Goal: Use online tool/utility: Utilize a website feature to perform a specific function

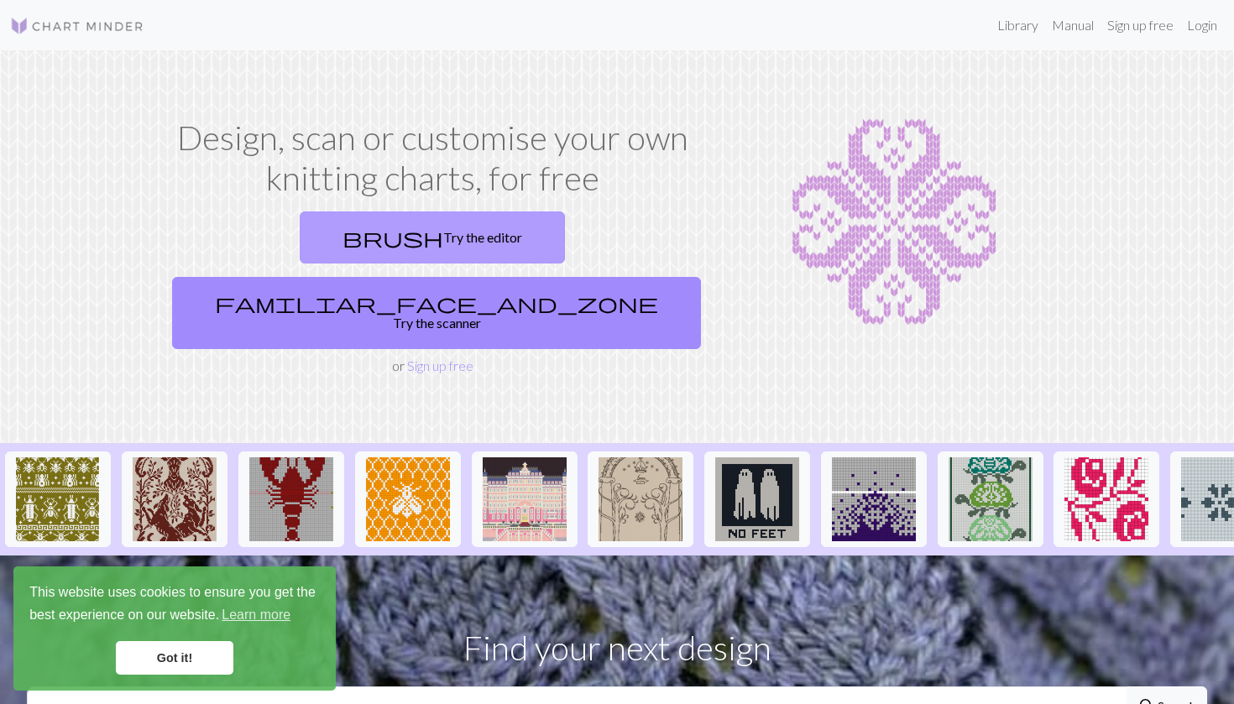
click at [300, 241] on link "brush Try the editor" at bounding box center [432, 237] width 265 height 52
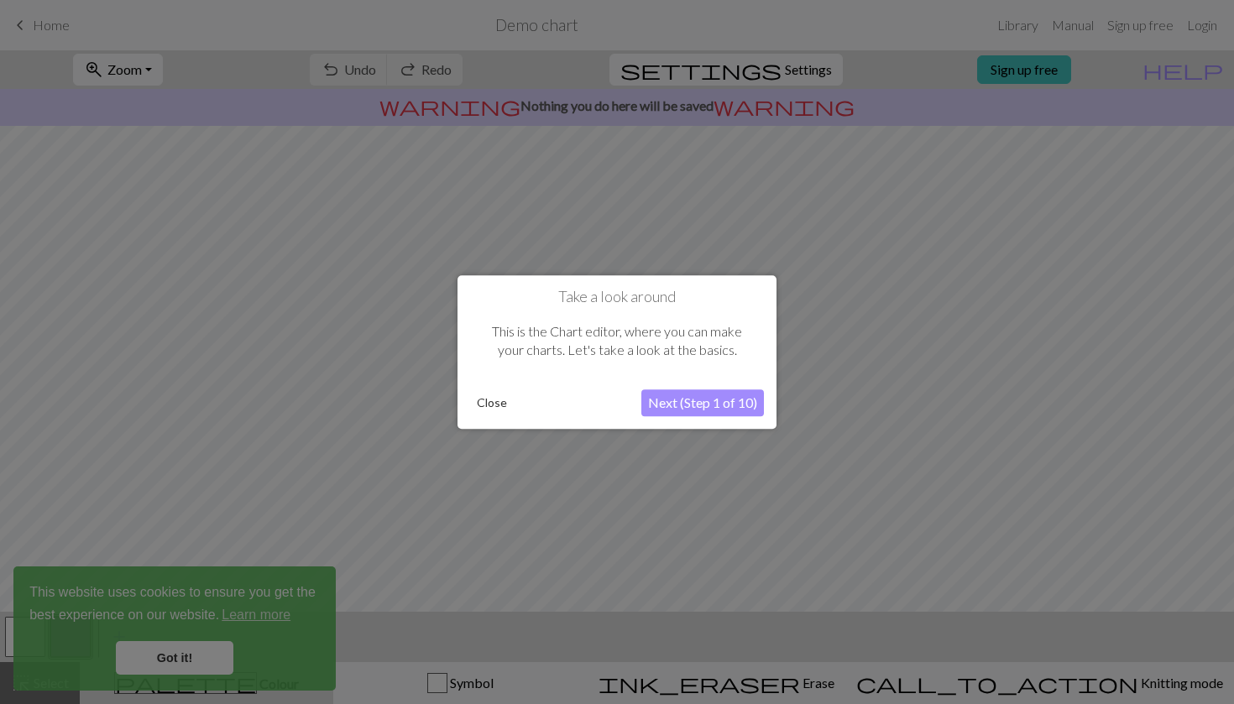
click at [679, 412] on button "Next (Step 1 of 10)" at bounding box center [702, 402] width 123 height 27
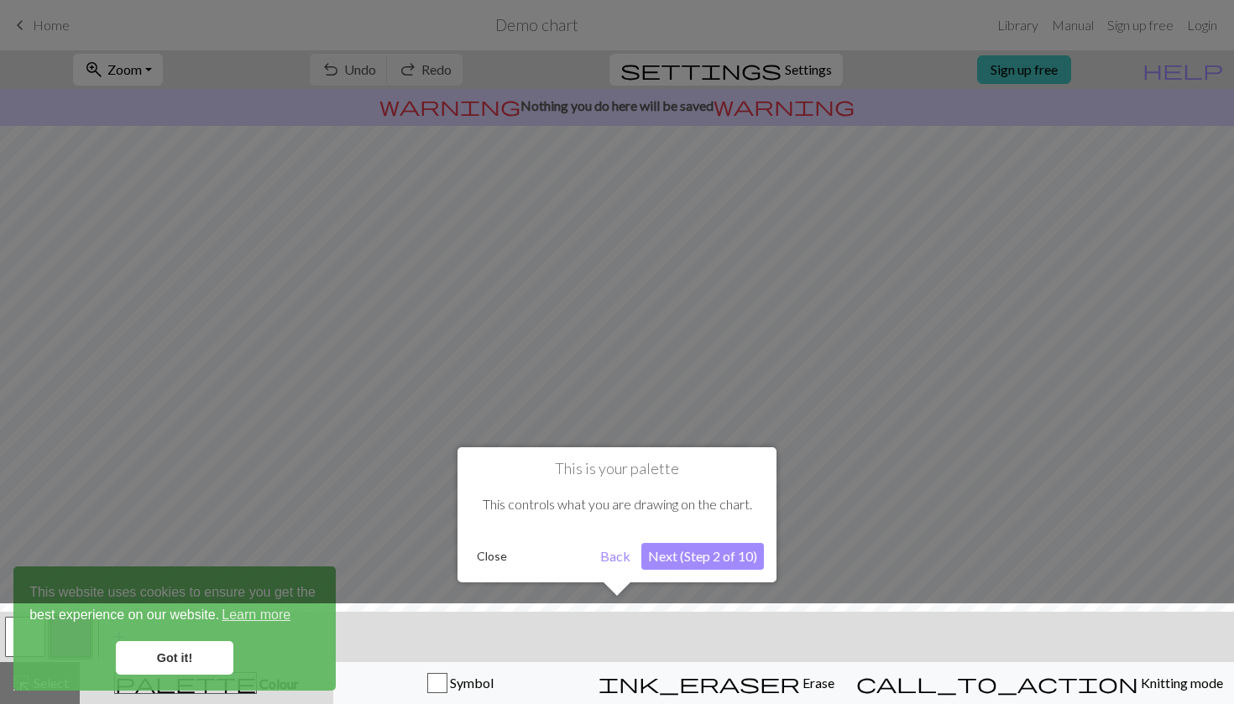
click at [687, 561] on button "Next (Step 2 of 10)" at bounding box center [702, 556] width 123 height 27
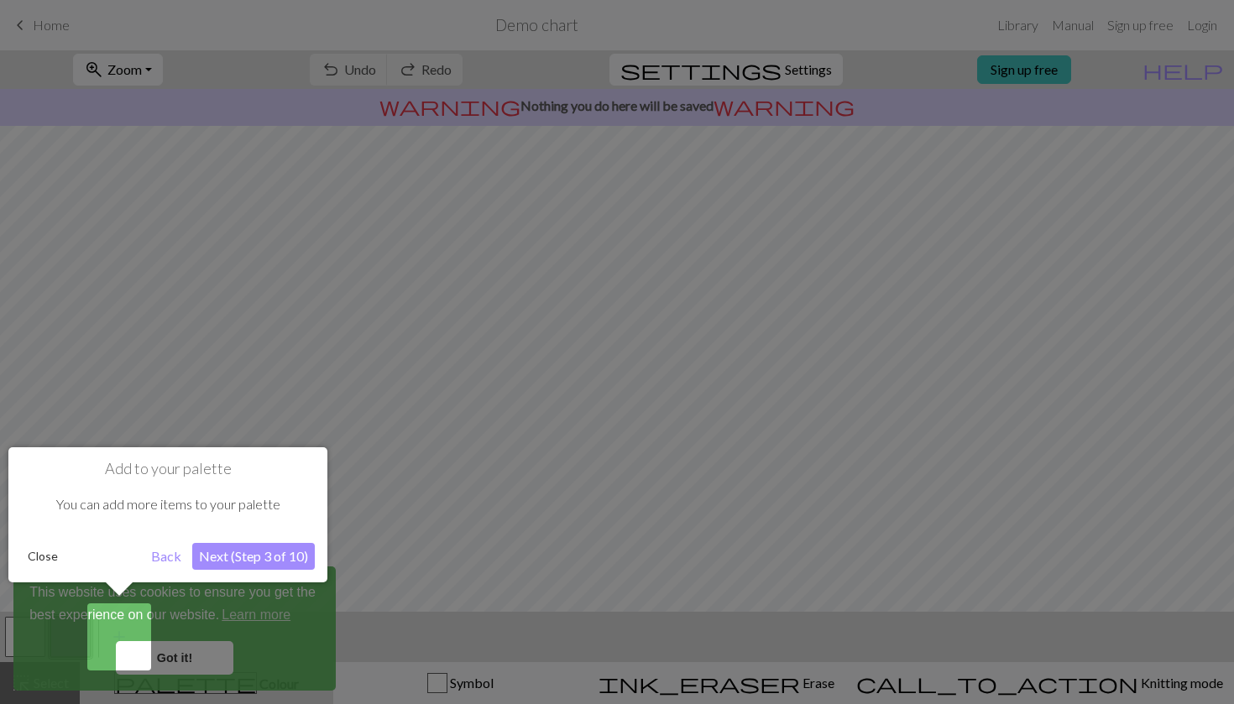
click at [44, 558] on button "Close" at bounding box center [43, 556] width 44 height 25
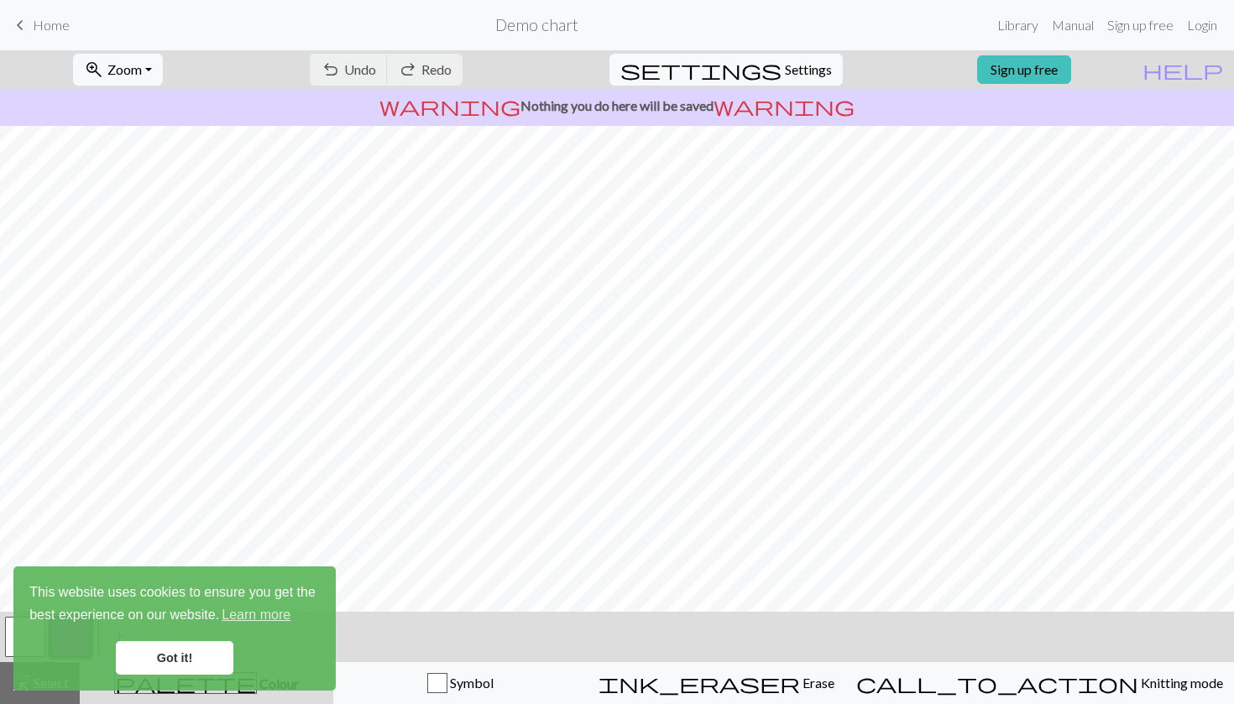
click at [188, 650] on link "Got it!" at bounding box center [174, 658] width 117 height 34
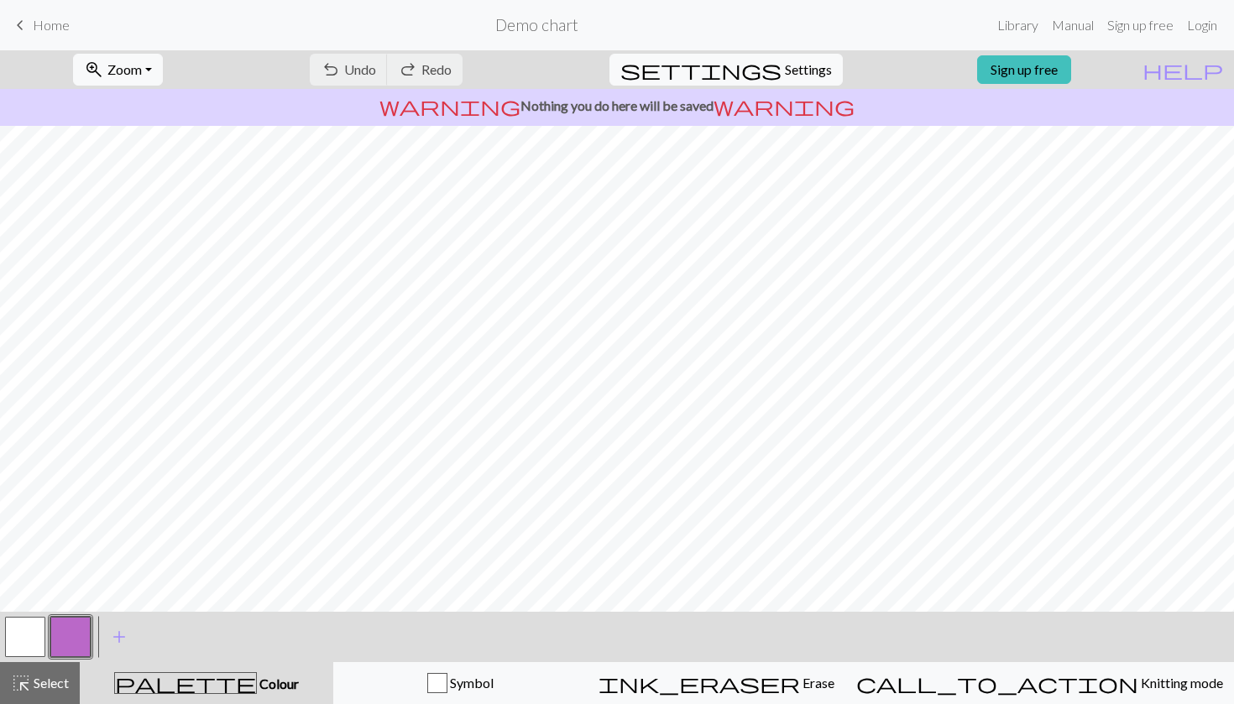
click at [39, 22] on span "Home" at bounding box center [51, 25] width 37 height 16
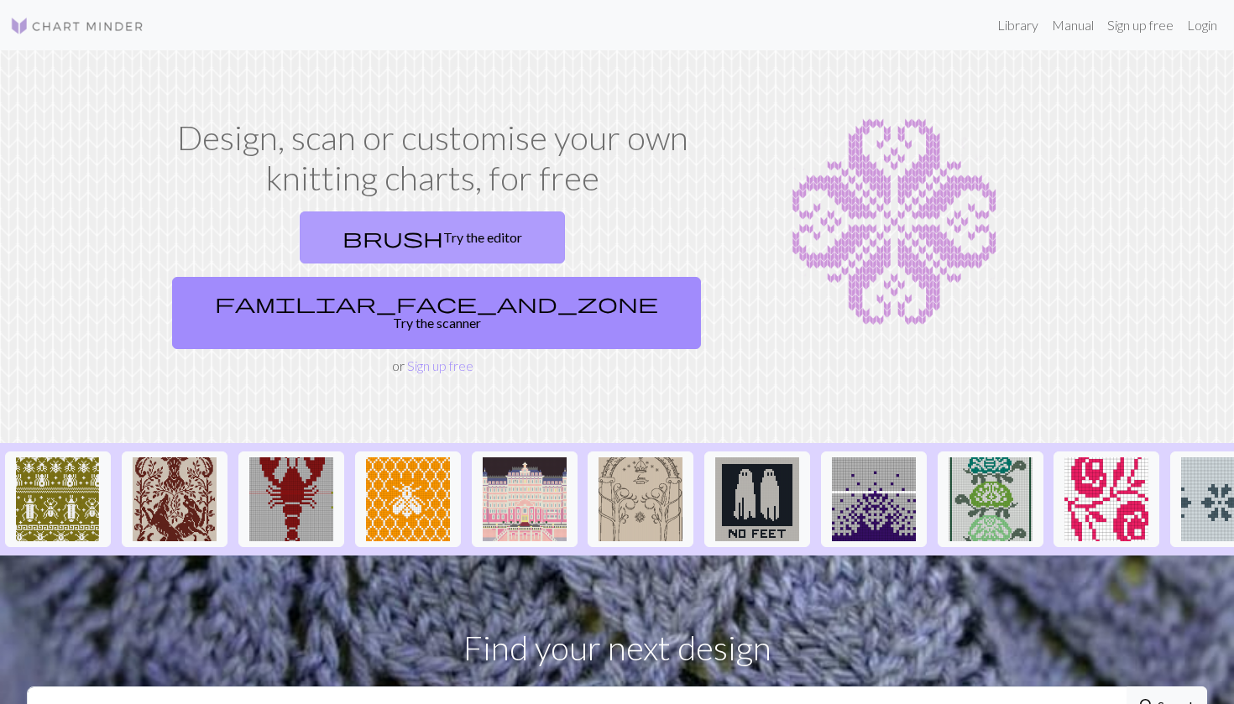
click at [300, 249] on link "brush Try the editor" at bounding box center [432, 237] width 265 height 52
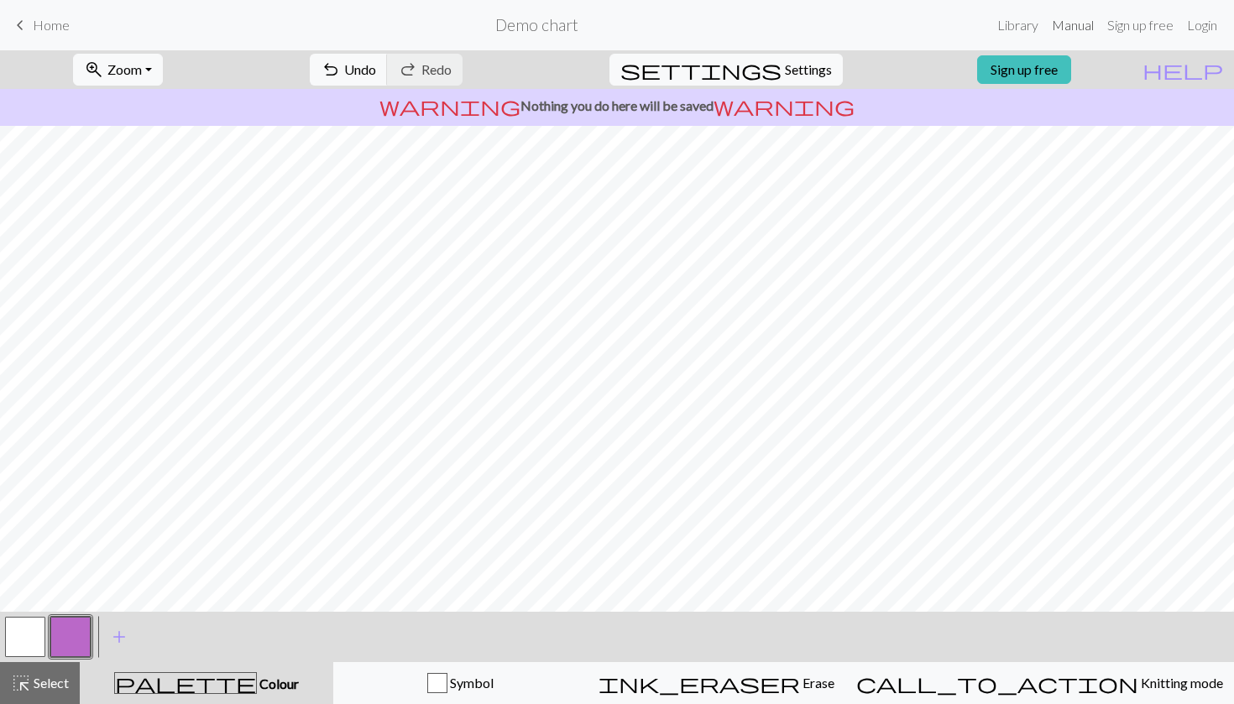
click at [1067, 26] on link "Manual" at bounding box center [1072, 25] width 55 height 34
